Goal: Task Accomplishment & Management: Use online tool/utility

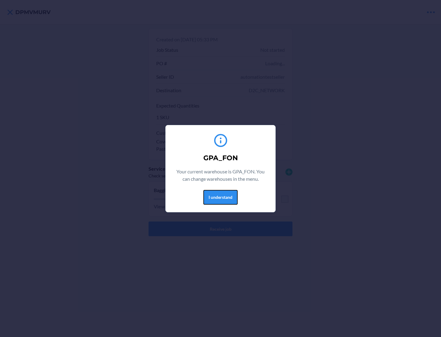
click at [220, 197] on button "I understand" at bounding box center [220, 197] width 34 height 15
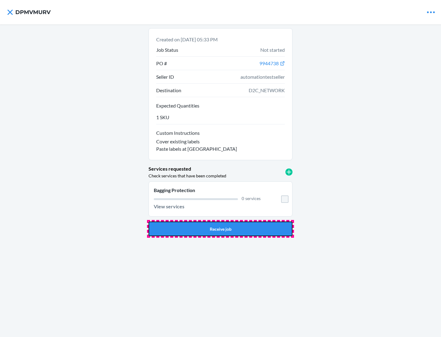
click at [221, 229] on button "Receive job" at bounding box center [221, 229] width 144 height 15
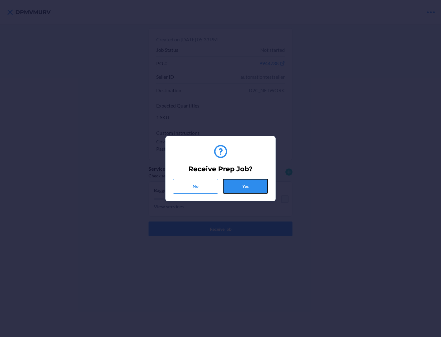
click at [245, 186] on button "Yes" at bounding box center [245, 186] width 45 height 15
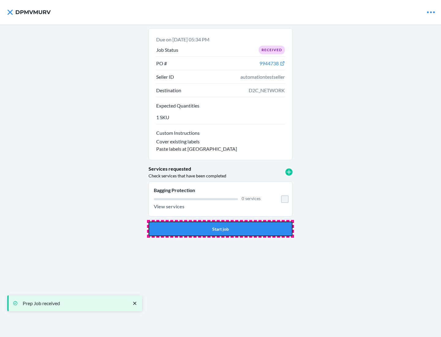
click at [221, 229] on button "Start job" at bounding box center [221, 229] width 144 height 15
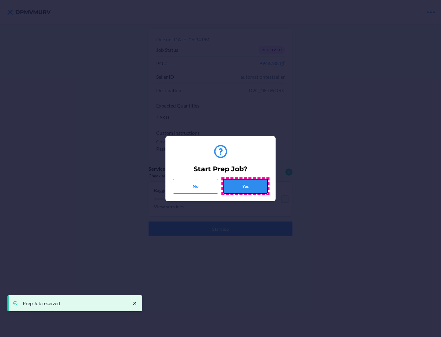
click at [245, 186] on button "Yes" at bounding box center [245, 186] width 45 height 15
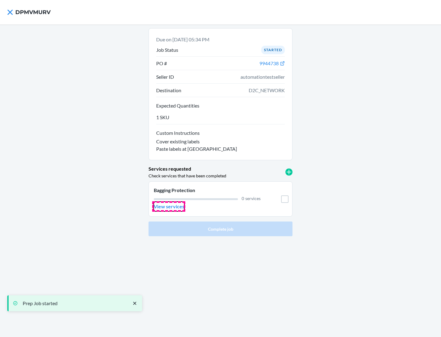
click at [169, 207] on p "View services" at bounding box center [169, 206] width 31 height 7
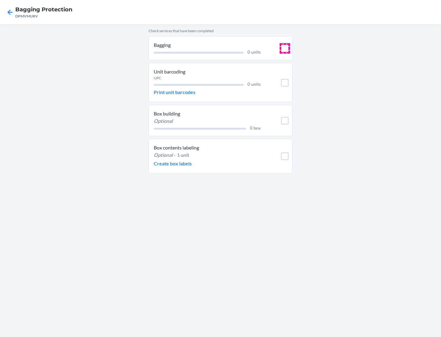
click at [285, 48] on input "checkbox" at bounding box center [284, 48] width 7 height 7
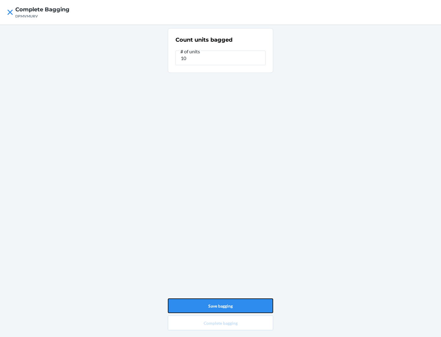
click at [221, 306] on button "Save bagging" at bounding box center [220, 305] width 105 height 15
type input "0"
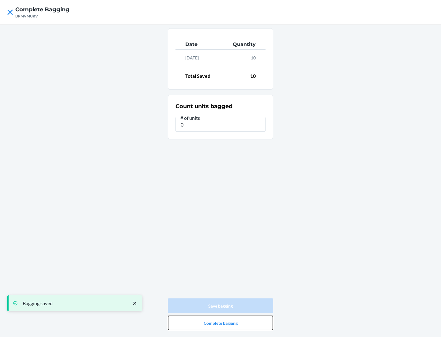
click at [221, 323] on button "Complete bagging" at bounding box center [220, 323] width 105 height 15
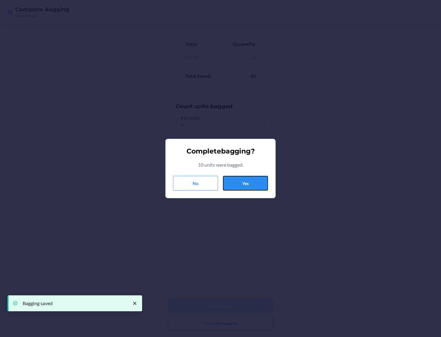
click at [245, 183] on button "Yes" at bounding box center [245, 183] width 45 height 15
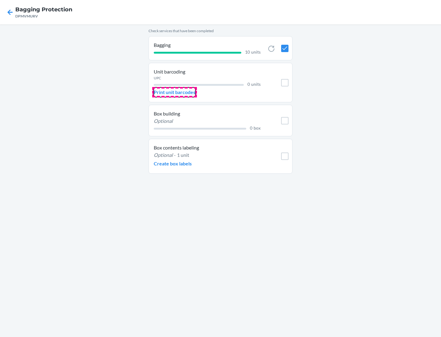
click at [175, 92] on p "Print unit barcodes" at bounding box center [175, 92] width 42 height 7
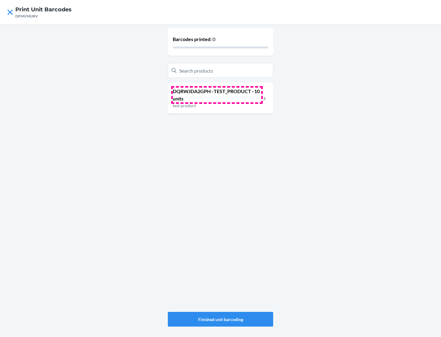
click at [217, 95] on p "DQRWJDA2GPH · TEST_PRODUCT · 10 units" at bounding box center [217, 95] width 89 height 15
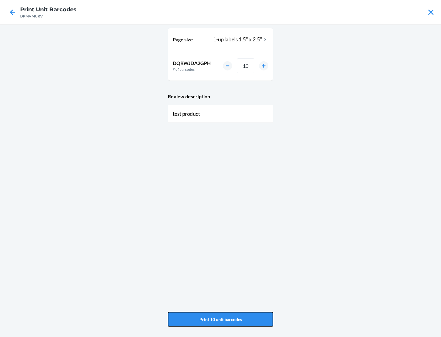
click at [221, 319] on button "Print 10 unit barcodes" at bounding box center [220, 319] width 105 height 15
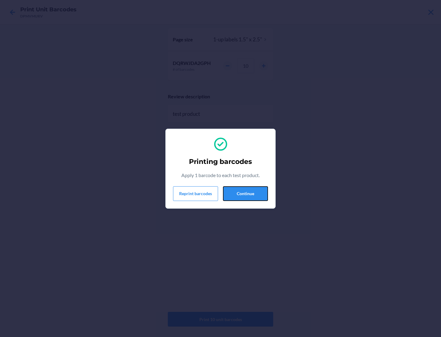
click at [245, 193] on button "Continue" at bounding box center [245, 193] width 45 height 15
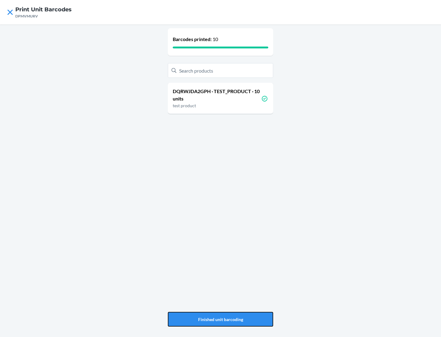
click at [221, 319] on button "Finished unit barcoding" at bounding box center [220, 319] width 105 height 15
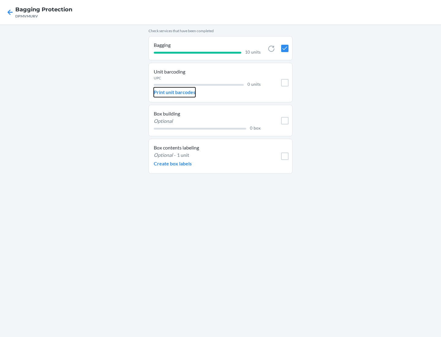
click at [175, 92] on p "Print unit barcodes" at bounding box center [175, 92] width 42 height 7
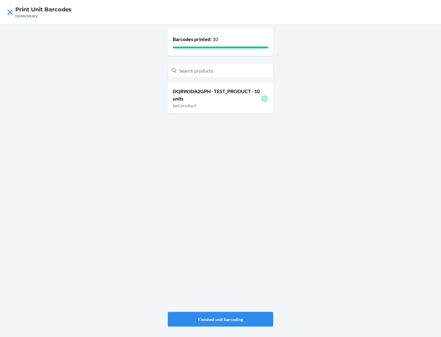
click at [217, 95] on p "DQRWJDA2GPH · TEST_PRODUCT · 10 units" at bounding box center [217, 95] width 89 height 15
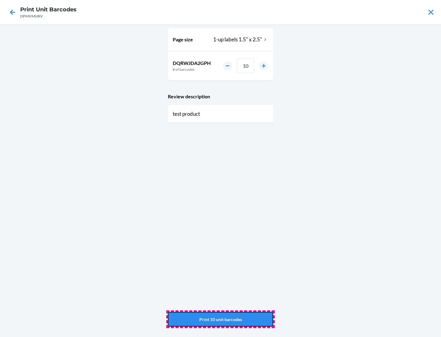
click at [221, 319] on button "Print 10 unit barcodes" at bounding box center [220, 319] width 105 height 15
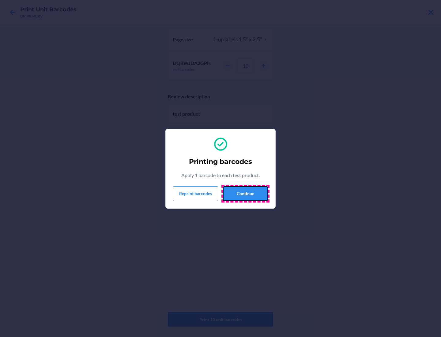
click at [245, 193] on button "Continue" at bounding box center [245, 193] width 45 height 15
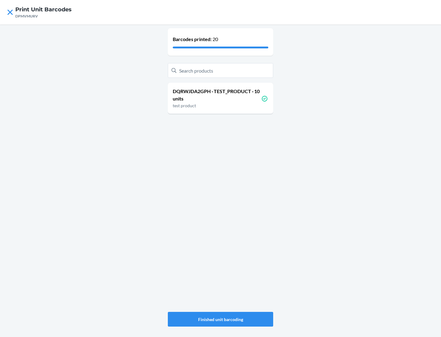
click at [221, 319] on button "Finished unit barcoding" at bounding box center [220, 319] width 105 height 15
